Goal: Transaction & Acquisition: Purchase product/service

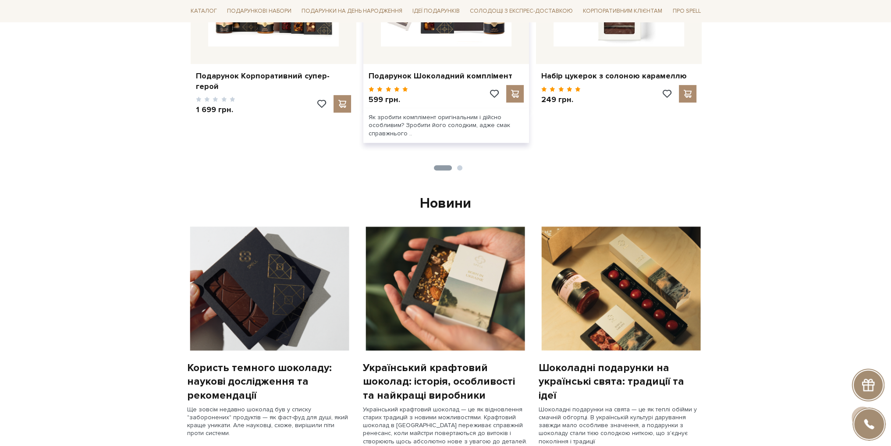
scroll to position [394, 0]
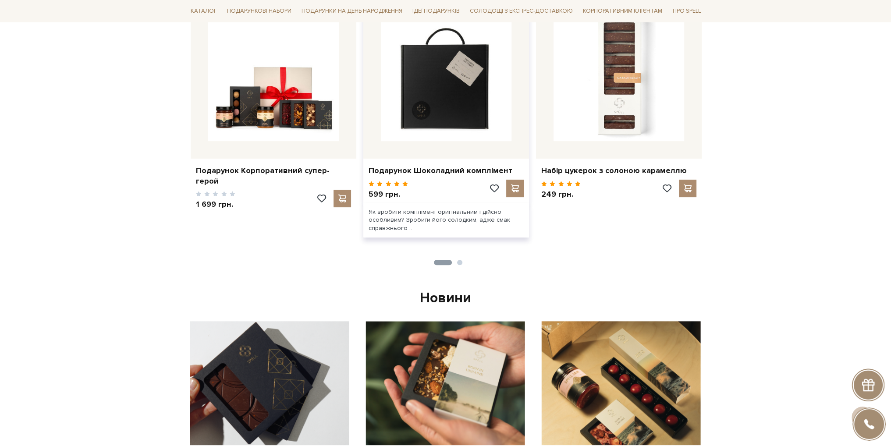
click at [462, 104] on img at bounding box center [446, 76] width 131 height 131
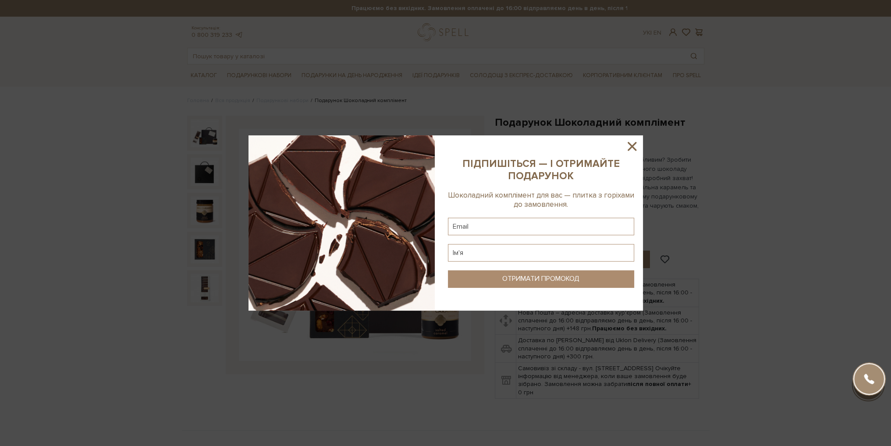
click at [632, 144] on icon at bounding box center [631, 146] width 15 height 15
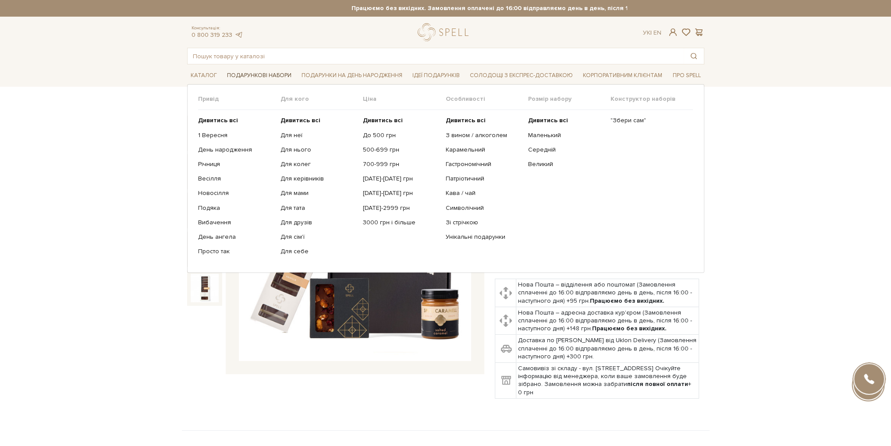
click at [258, 76] on span "Подарункові набори" at bounding box center [258, 76] width 71 height 14
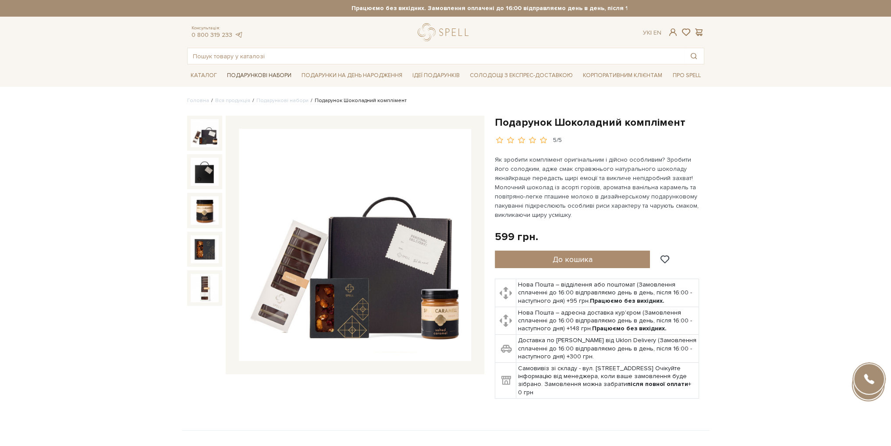
click at [245, 80] on span "Подарункові набори" at bounding box center [258, 76] width 71 height 14
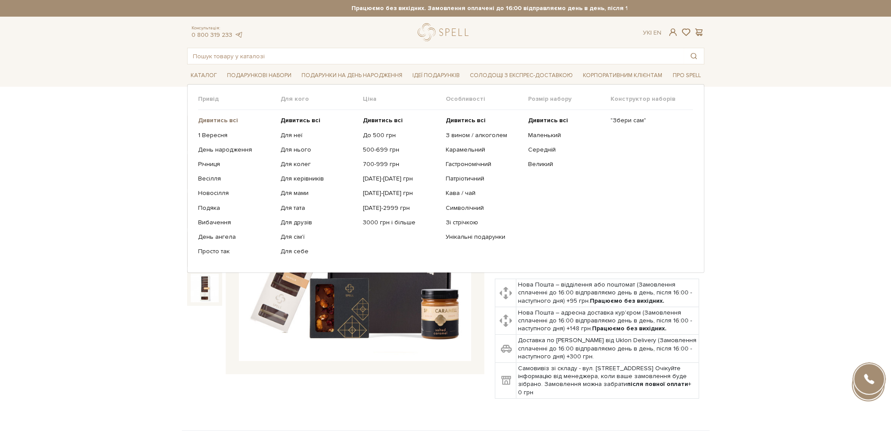
click at [211, 119] on b "Дивитись всі" at bounding box center [218, 120] width 40 height 7
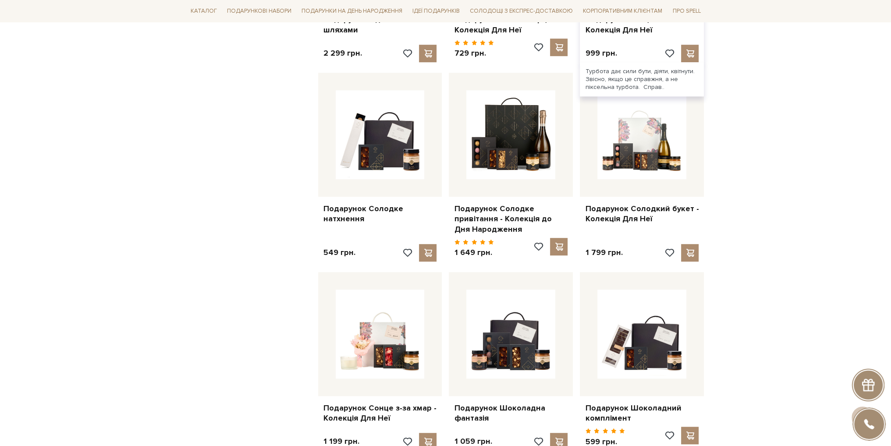
scroll to position [657, 0]
click at [829, 116] on div "Головна Вся продукція Подарункові набори Готові подарункові набори Фільтри За з…" at bounding box center [445, 399] width 891 height 1919
